Goal: Check status

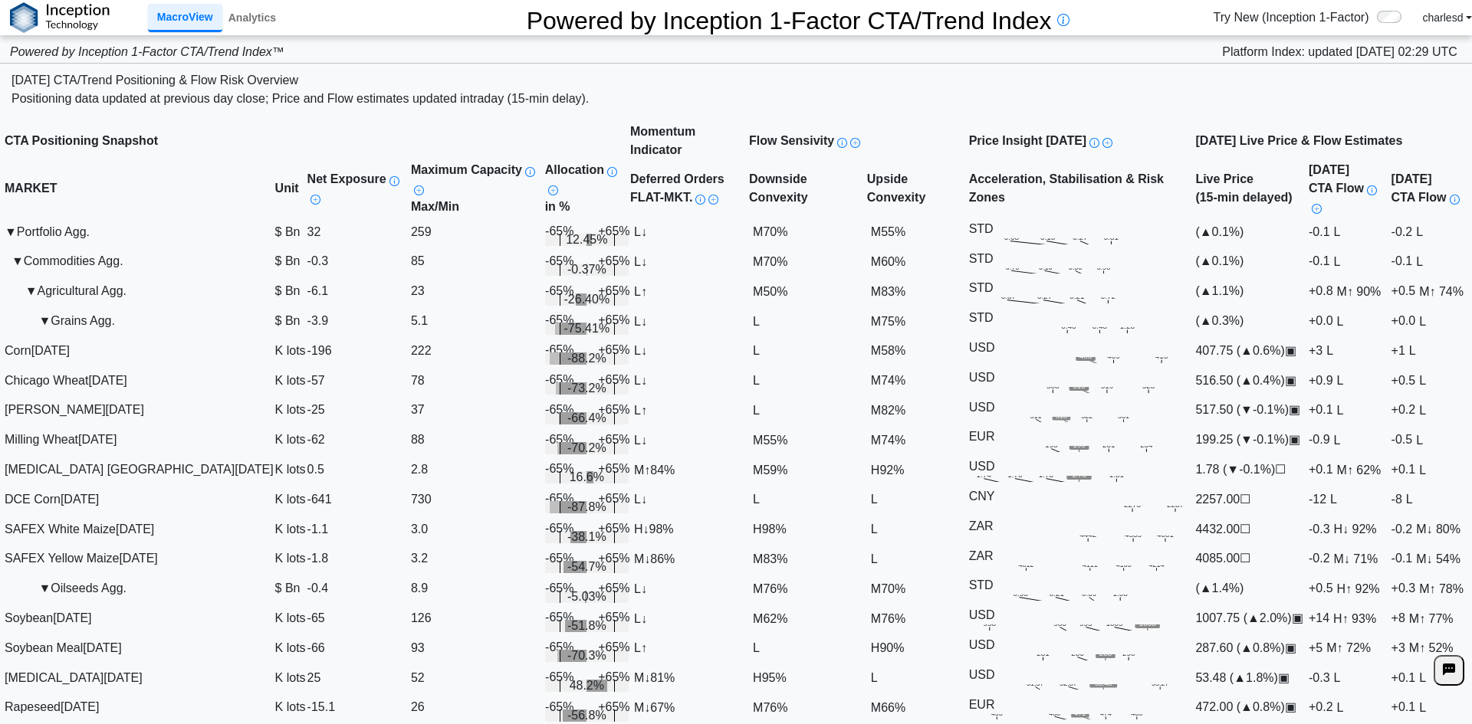
scroll to position [1993, 0]
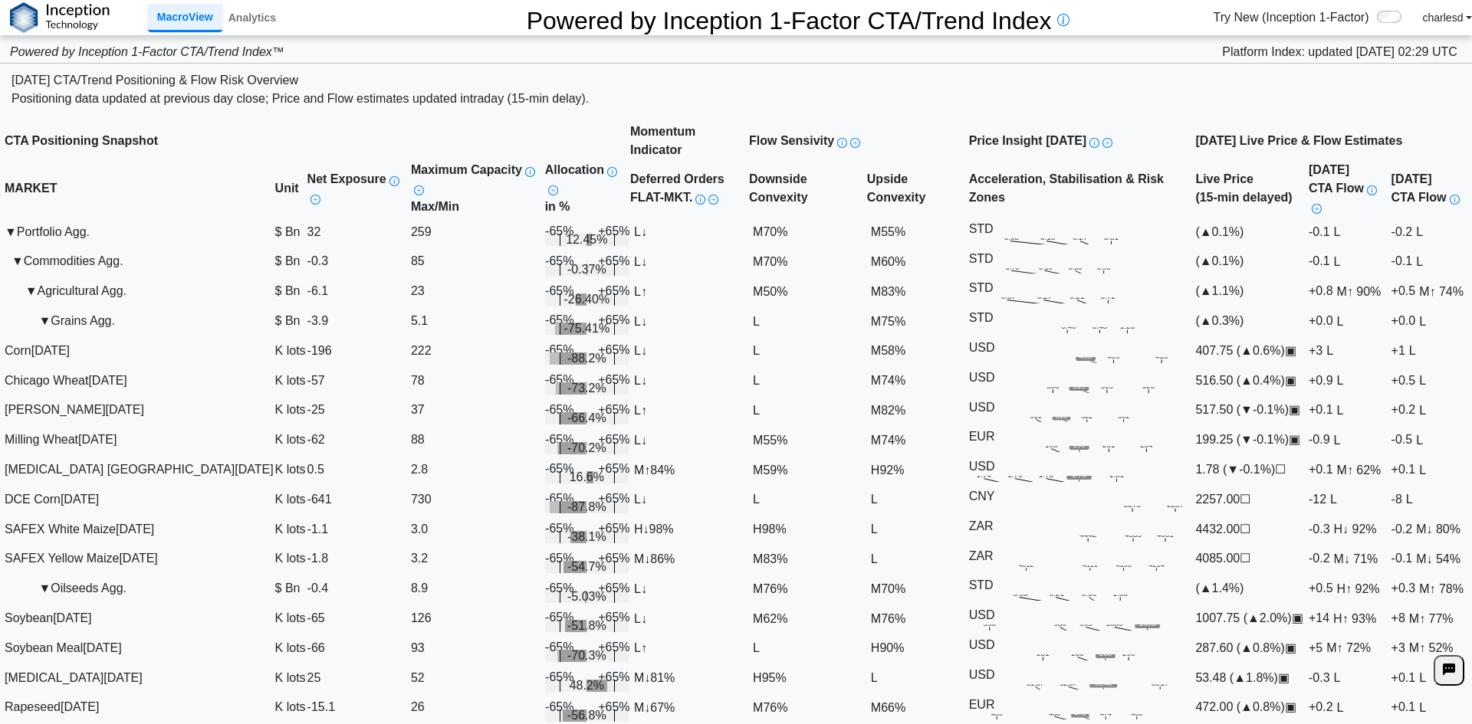
click at [28, 306] on td "▼ Agricultural Agg." at bounding box center [139, 292] width 271 height 30
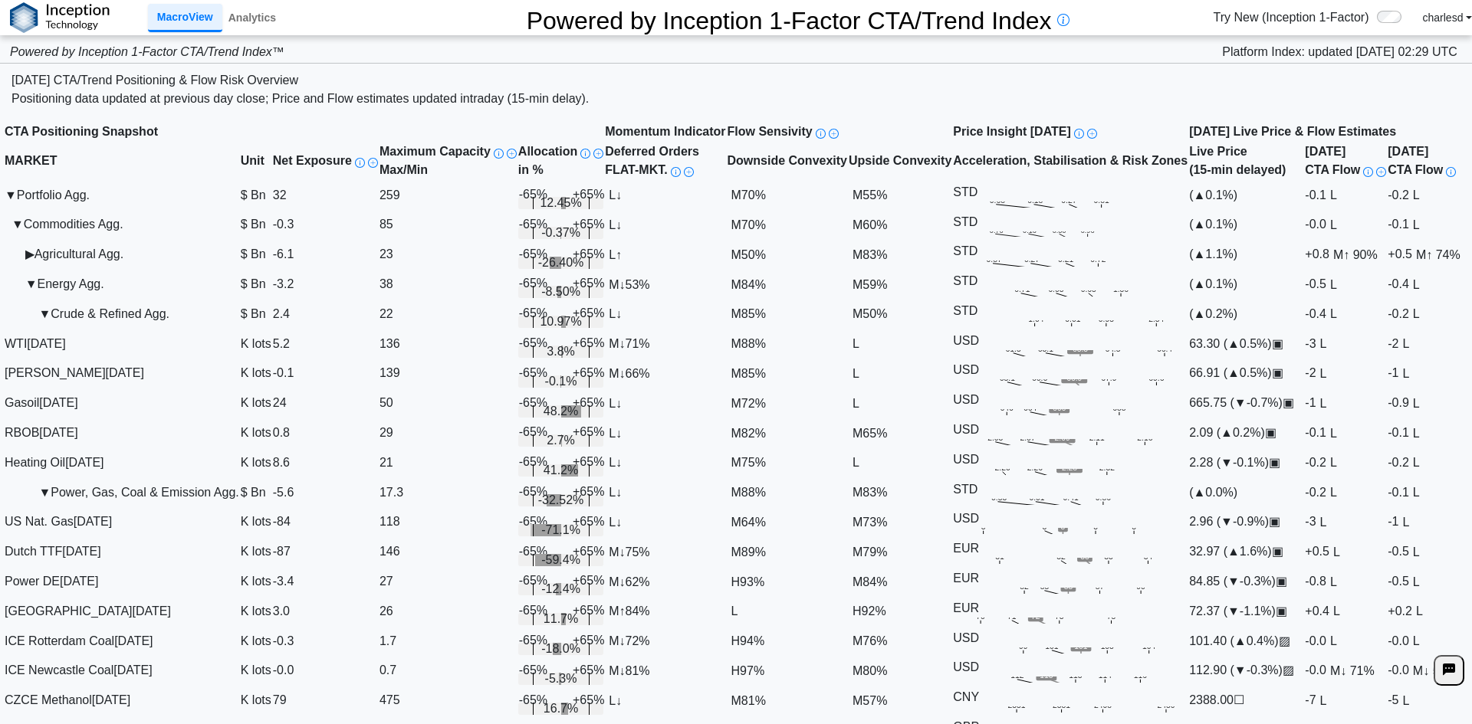
click at [32, 291] on span "▼" at bounding box center [31, 284] width 12 height 13
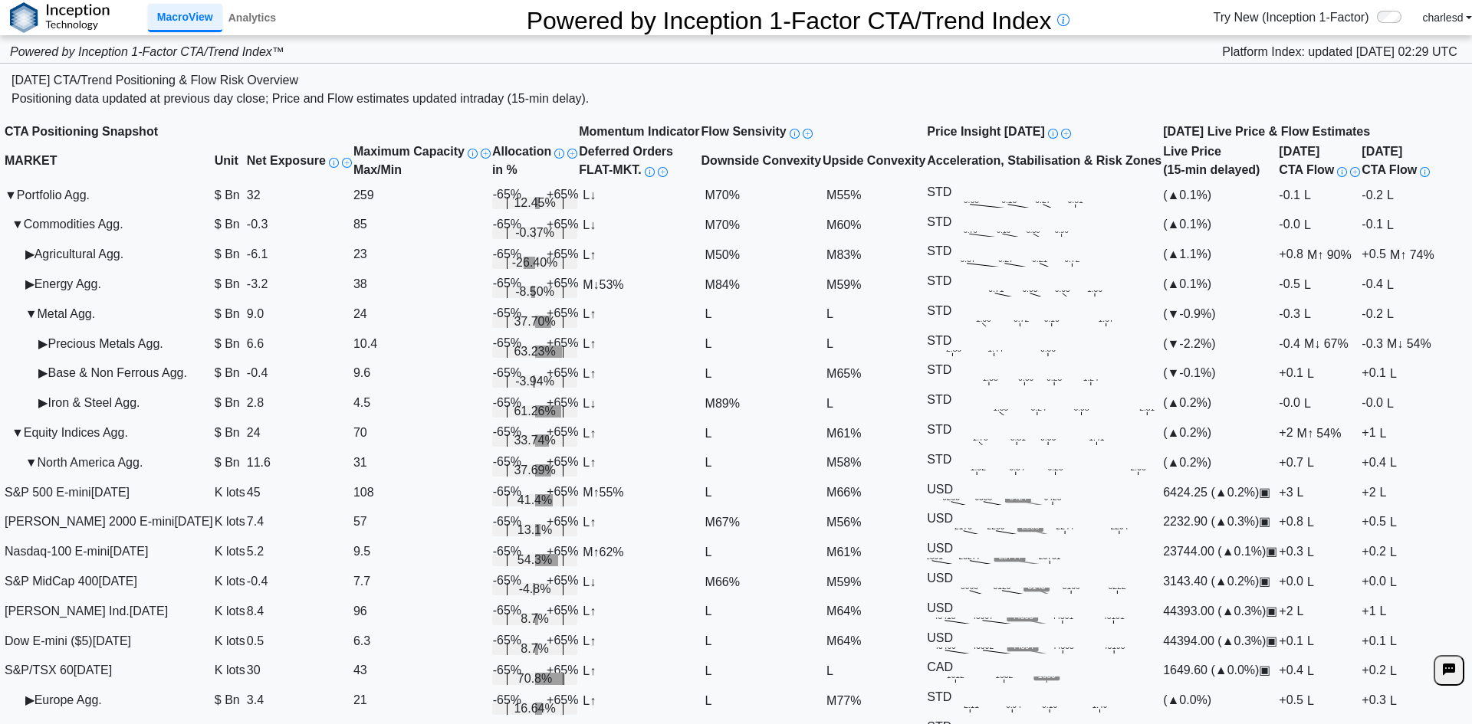
click at [33, 320] on span "▼" at bounding box center [31, 313] width 12 height 13
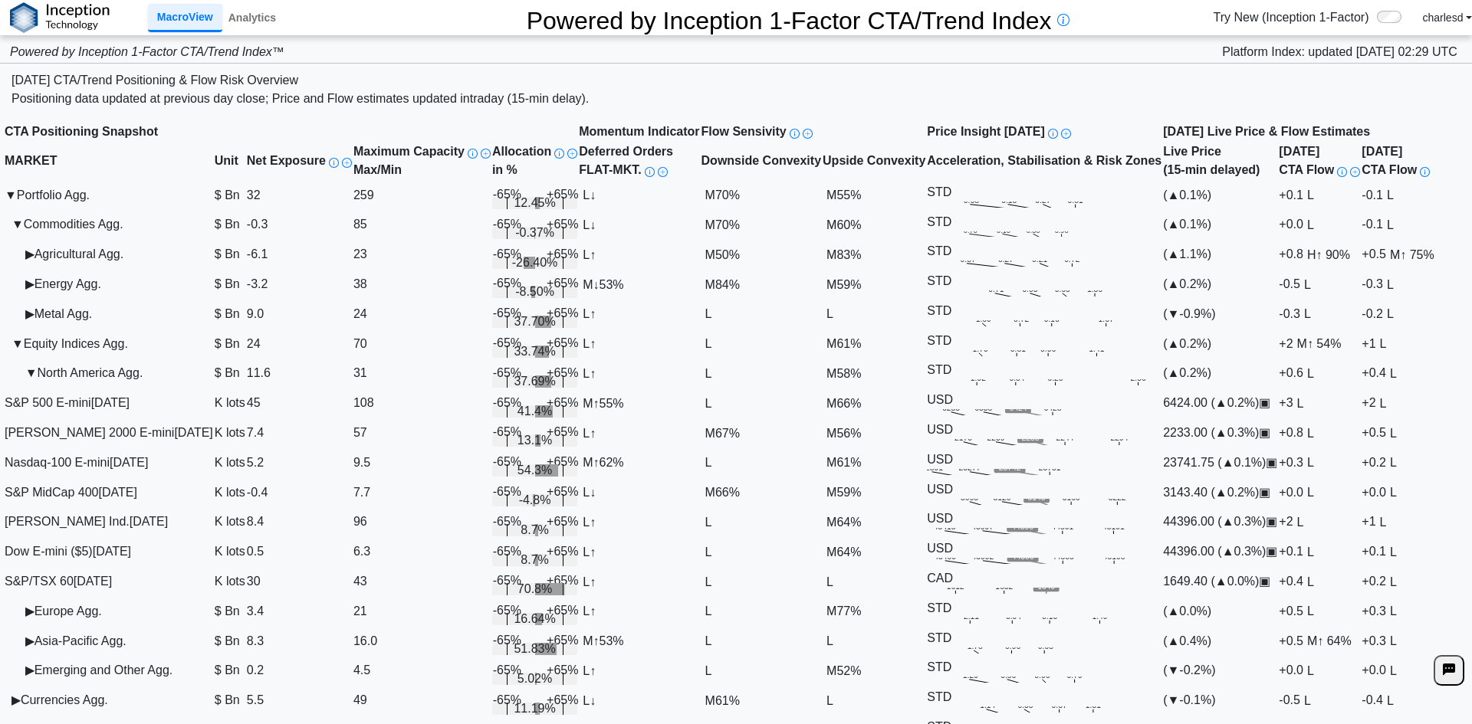
click at [41, 270] on td "▶ Agricultural Agg." at bounding box center [109, 255] width 210 height 30
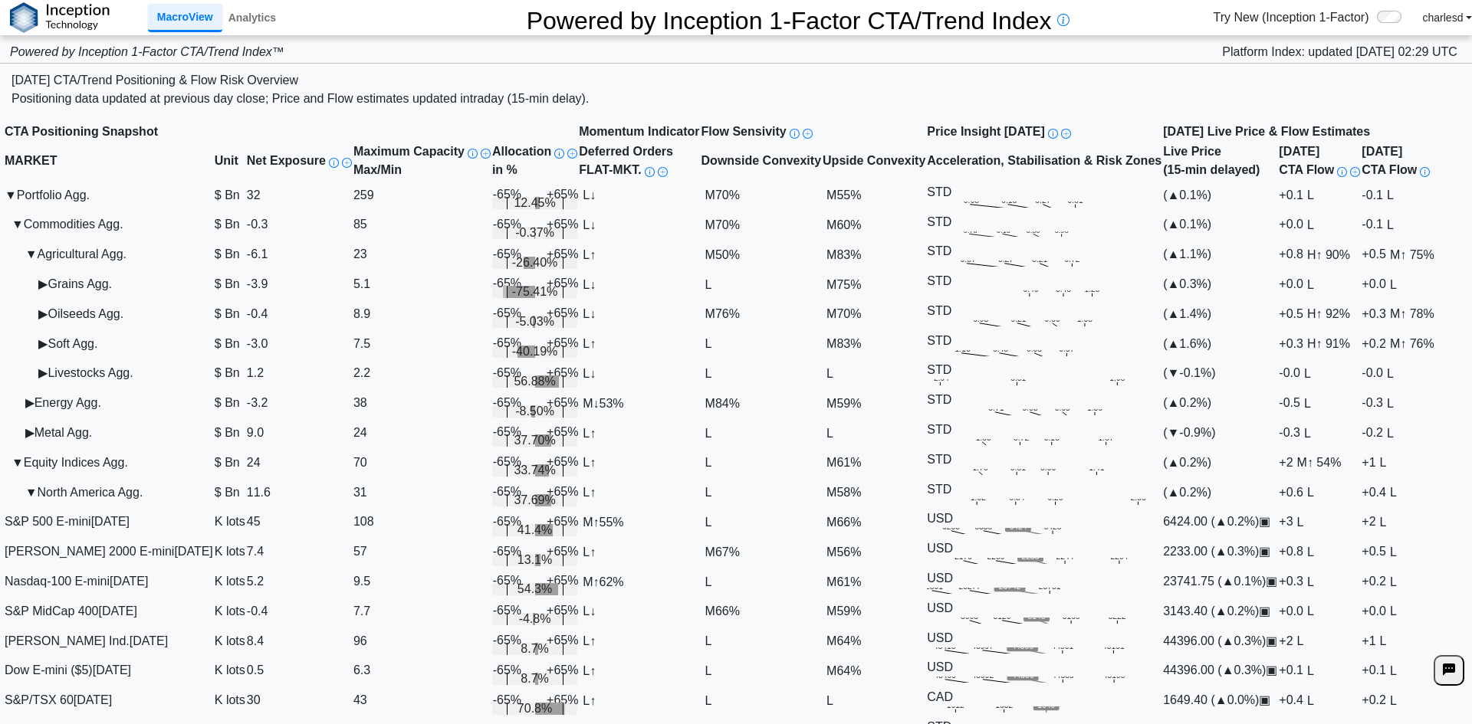
click at [41, 291] on span "▶" at bounding box center [42, 284] width 9 height 13
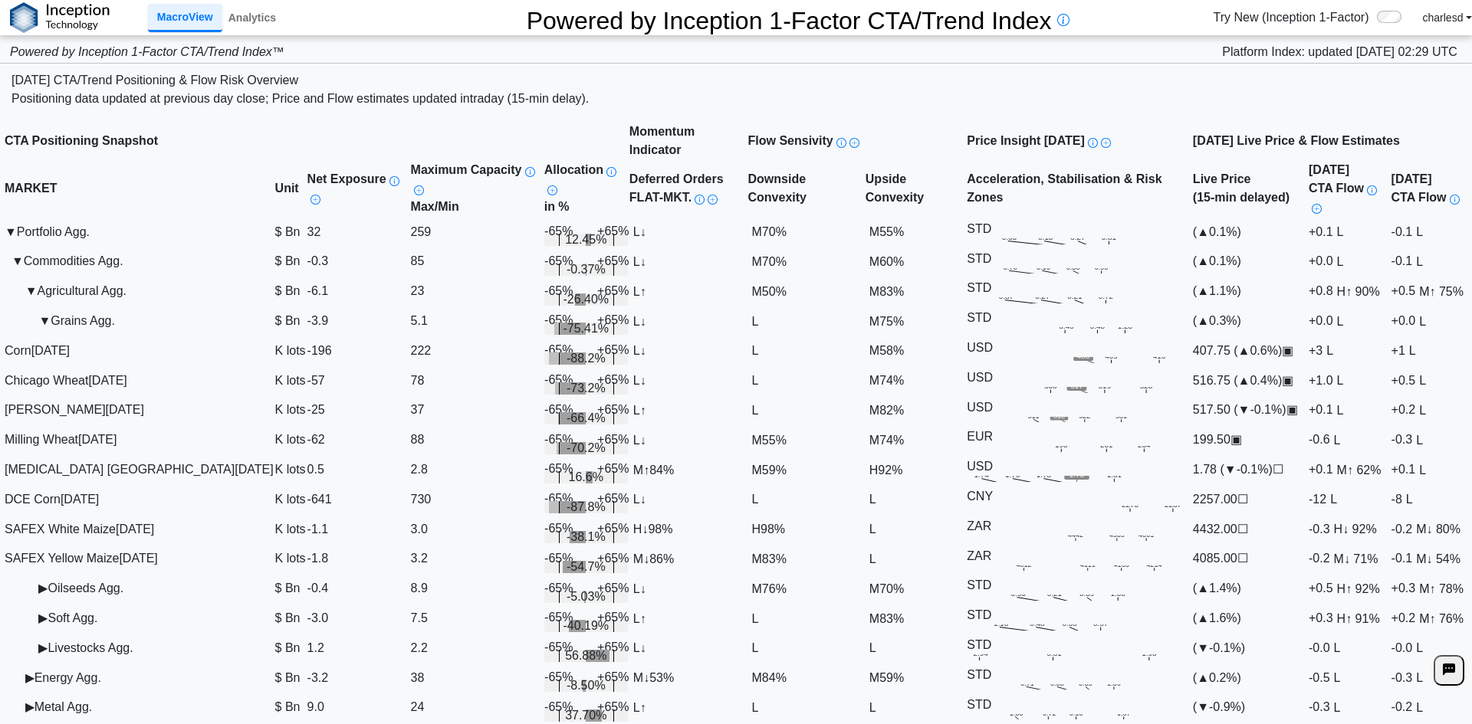
scroll to position [230, 0]
click at [35, 574] on td "▶ Oilseeds Agg." at bounding box center [139, 589] width 271 height 30
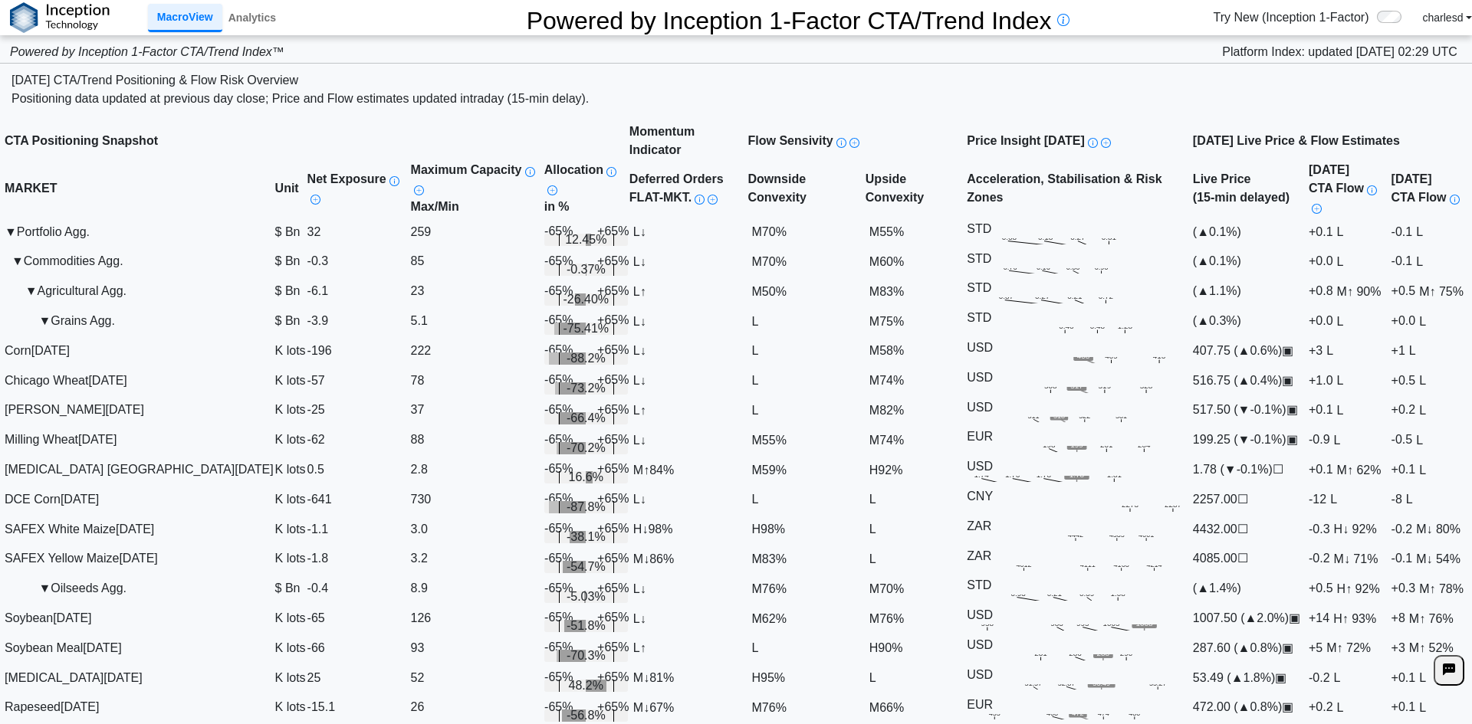
scroll to position [690, 0]
click at [252, 18] on link "Analytics" at bounding box center [252, 18] width 60 height 26
